Goal: Transaction & Acquisition: Purchase product/service

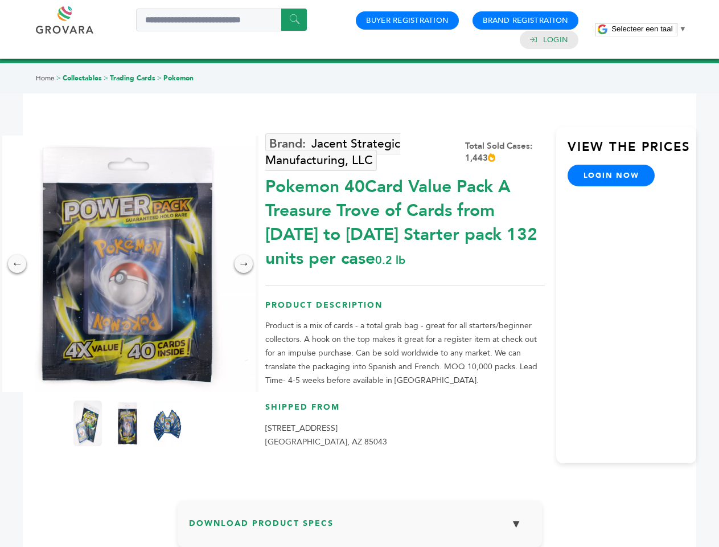
click at [649, 28] on span "Selecteer een taal" at bounding box center [642, 28] width 61 height 9
click at [128, 264] on img at bounding box center [127, 264] width 256 height 256
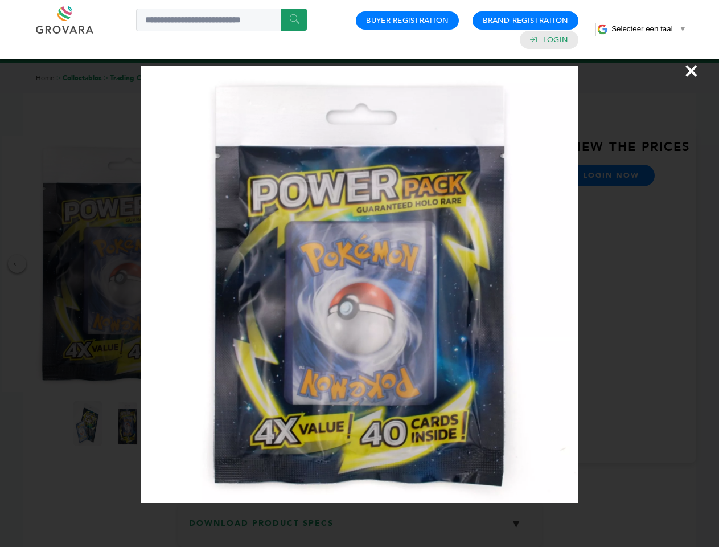
click at [17, 264] on div "×" at bounding box center [359, 273] width 719 height 547
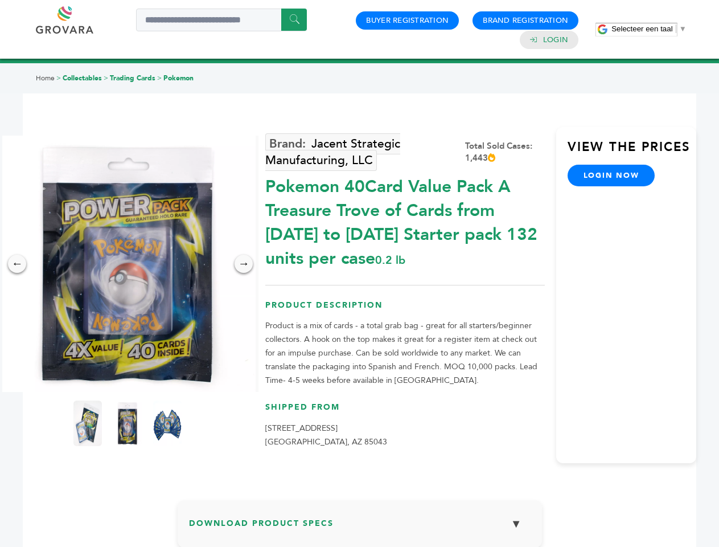
click at [244, 264] on div "→" at bounding box center [244, 264] width 18 height 18
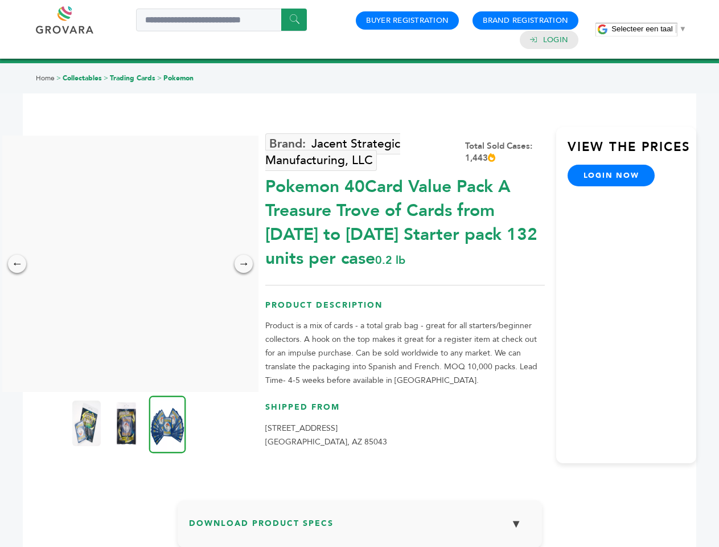
click at [88, 423] on img at bounding box center [86, 423] width 28 height 46
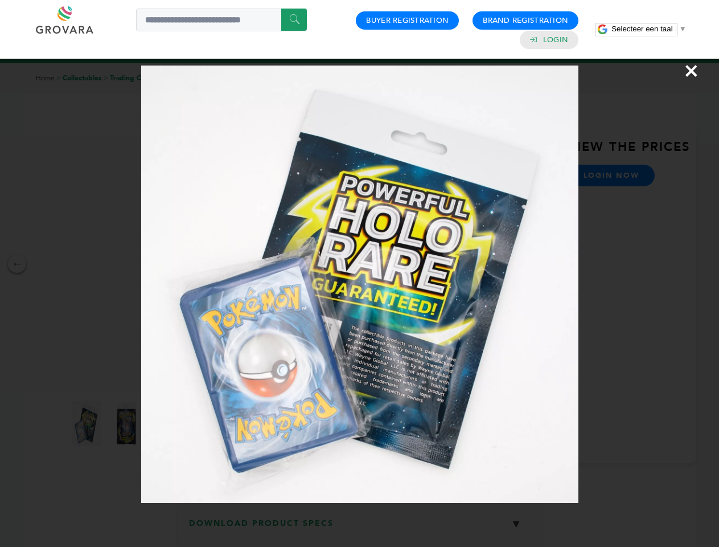
click at [128, 423] on div "×" at bounding box center [359, 273] width 719 height 547
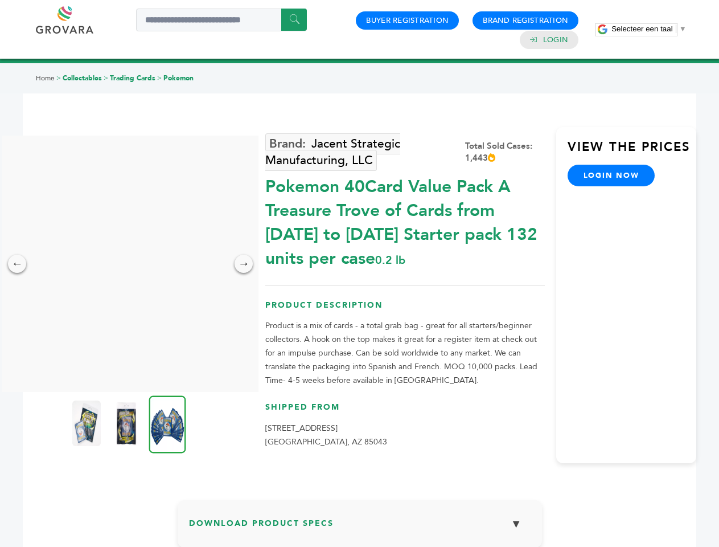
click at [167, 423] on img at bounding box center [167, 424] width 37 height 58
click at [0, 0] on div "×" at bounding box center [0, 0] width 0 height 0
